Goal: Navigation & Orientation: Find specific page/section

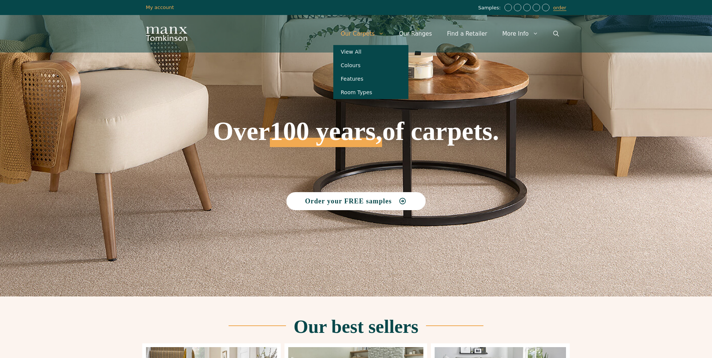
click at [384, 33] on icon "Primary" at bounding box center [381, 34] width 6 height 6
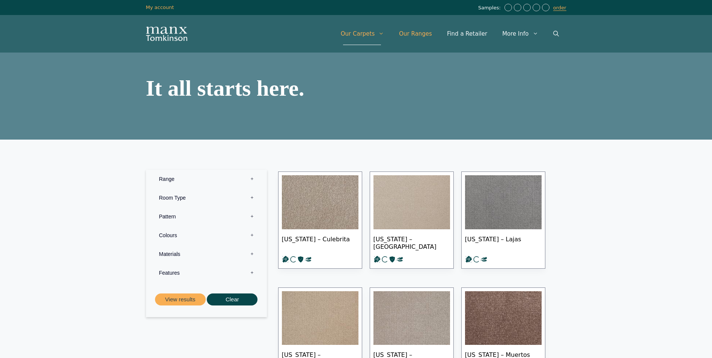
click at [424, 35] on link "Our Ranges" at bounding box center [415, 34] width 48 height 23
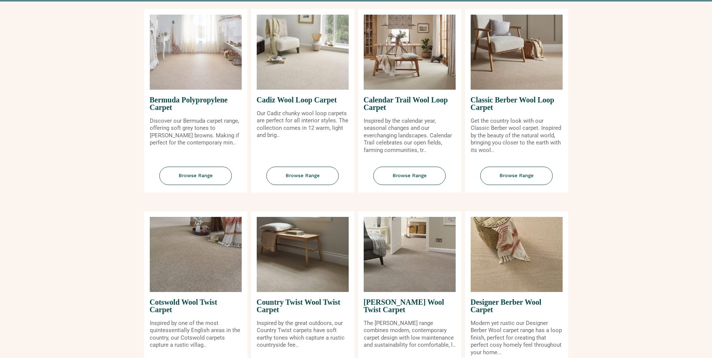
scroll to position [113, 0]
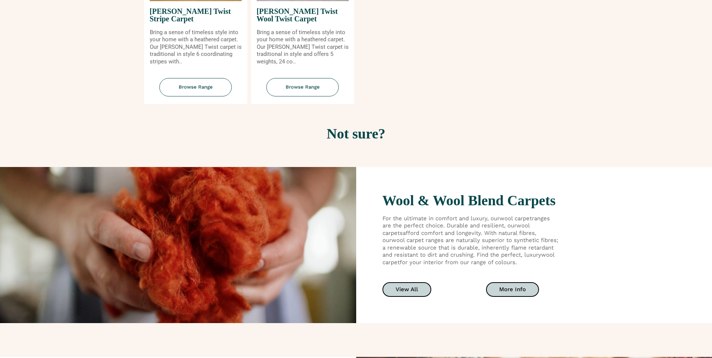
drag, startPoint x: 662, startPoint y: 135, endPoint x: 663, endPoint y: 182, distance: 47.3
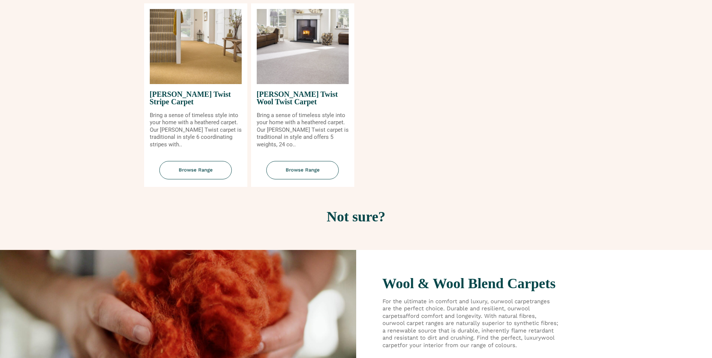
drag, startPoint x: 621, startPoint y: 162, endPoint x: 622, endPoint y: 136, distance: 25.9
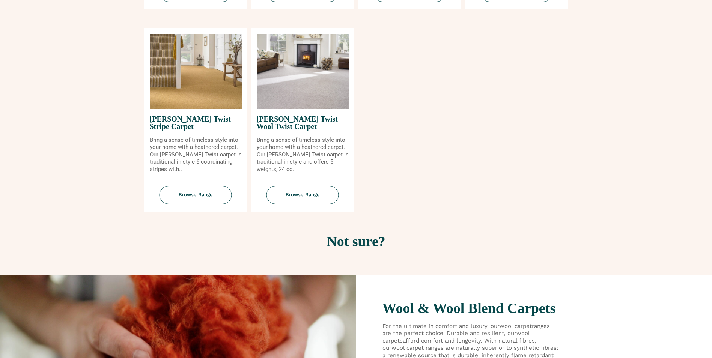
scroll to position [915, 0]
